Goal: Task Accomplishment & Management: Manage account settings

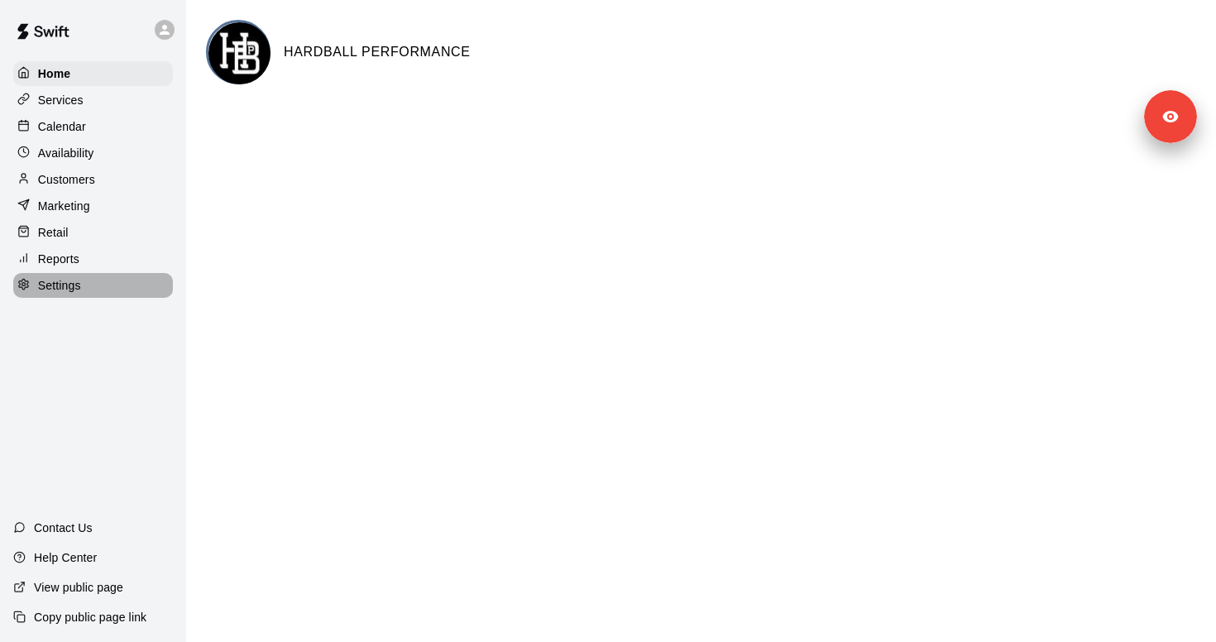
click at [107, 294] on div "Settings" at bounding box center [93, 285] width 160 height 25
select select "**"
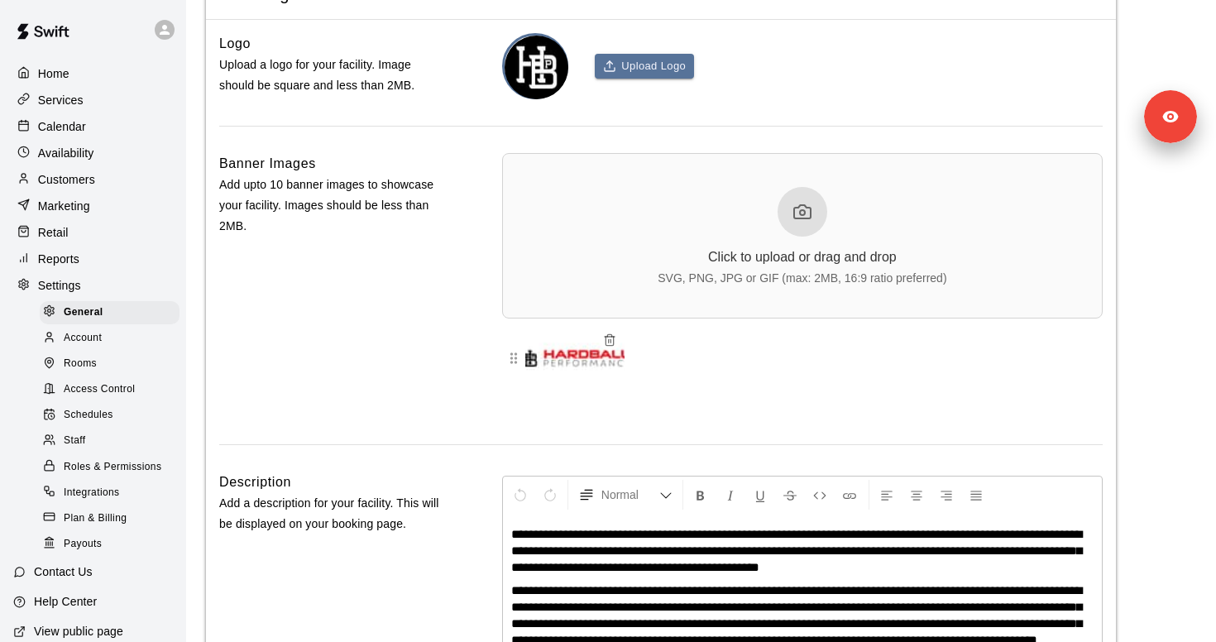
scroll to position [3803, 0]
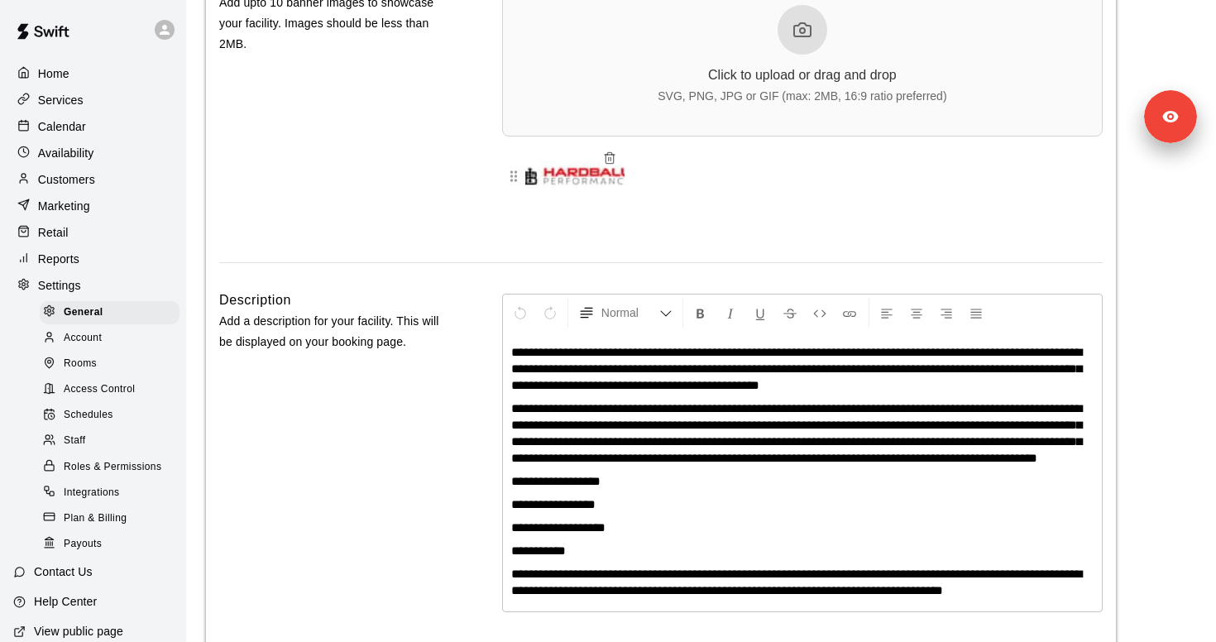
click at [111, 385] on span "Access Control" at bounding box center [99, 389] width 71 height 17
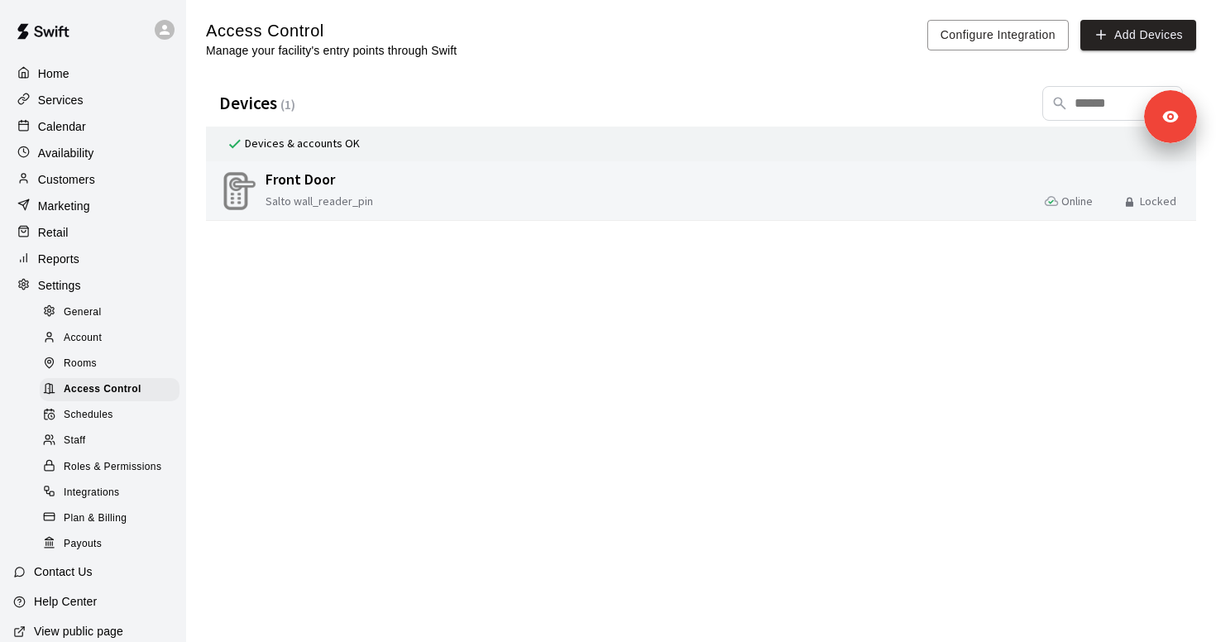
click at [422, 190] on div "Front Door Salto wall_reader_pin Online Locked" at bounding box center [727, 191] width 931 height 52
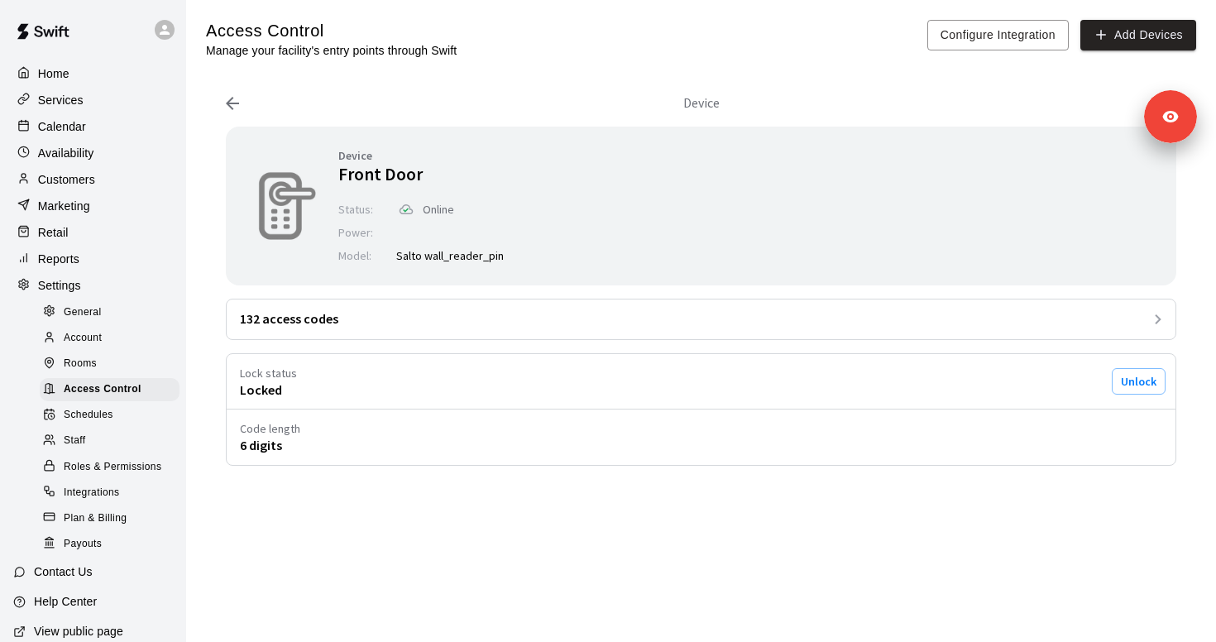
click at [234, 103] on icon at bounding box center [232, 103] width 13 height 13
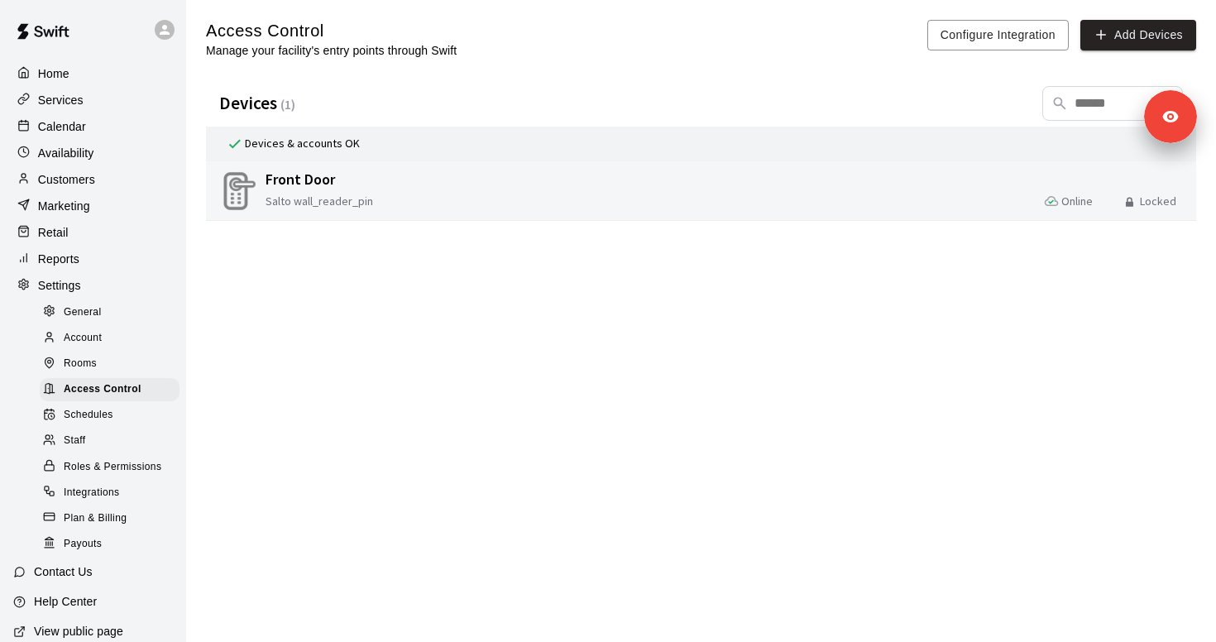
click at [402, 170] on span "Front Door" at bounding box center [423, 180] width 314 height 20
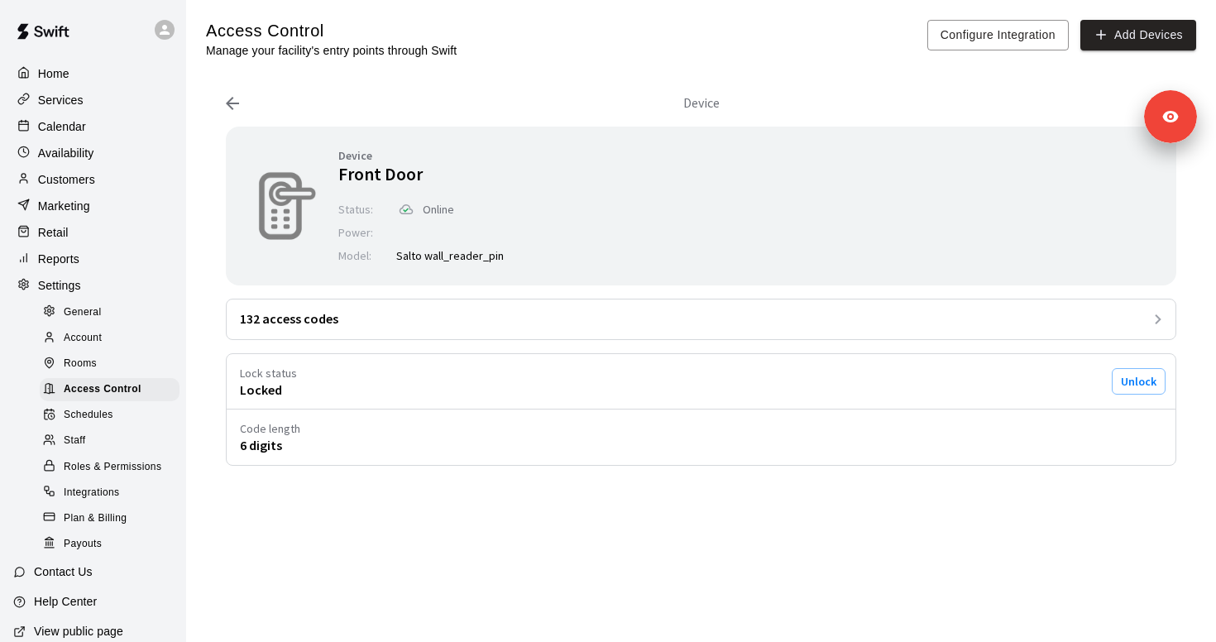
click at [237, 92] on div "Device" at bounding box center [701, 103] width 964 height 46
click at [230, 108] on icon at bounding box center [233, 103] width 20 height 20
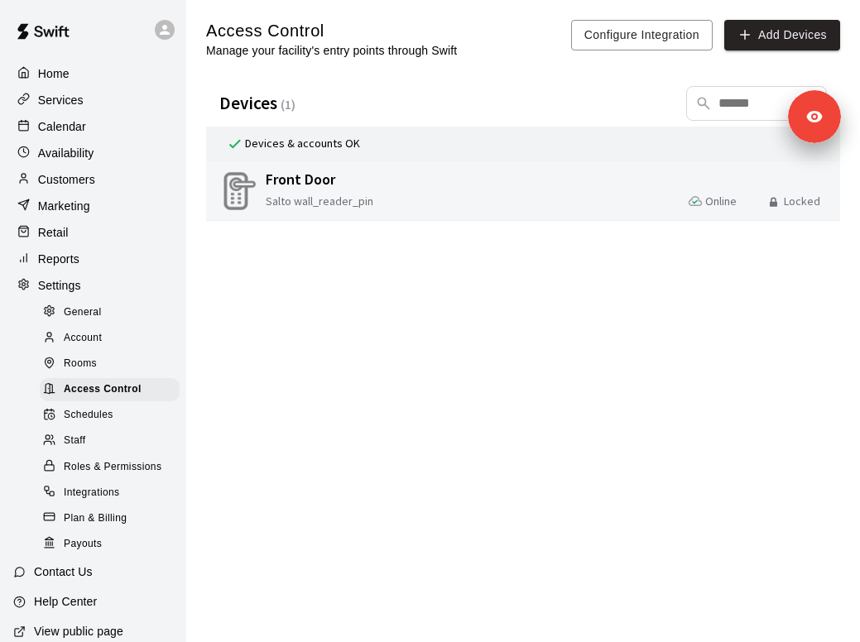
click at [327, 197] on span "Salto wall_reader_pin" at bounding box center [344, 202] width 157 height 16
